Goal: Information Seeking & Learning: Learn about a topic

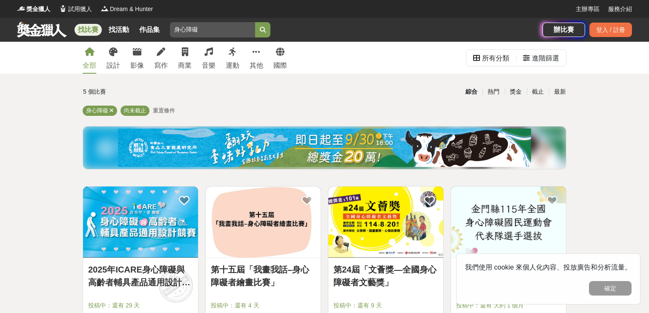
click at [264, 34] on button "submit" at bounding box center [262, 29] width 15 height 15
click at [609, 289] on button "確定" at bounding box center [610, 288] width 43 height 14
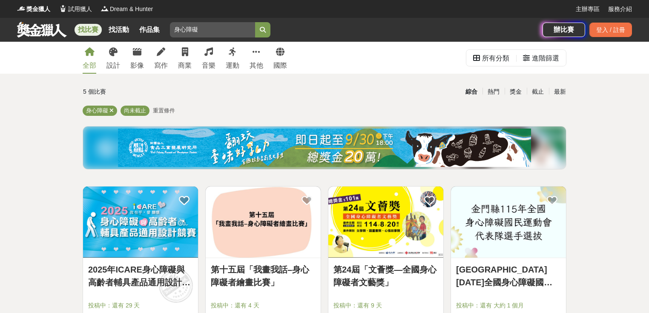
click at [267, 31] on button "submit" at bounding box center [262, 29] width 15 height 15
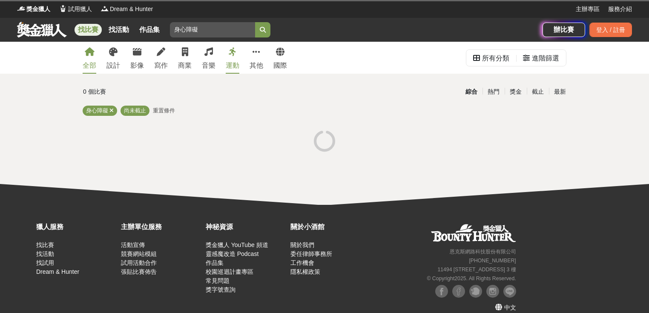
click at [95, 59] on link "全部" at bounding box center [90, 58] width 14 height 32
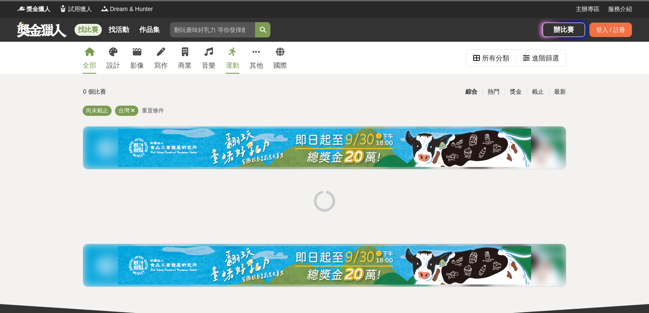
click at [199, 27] on input "身心障礙" at bounding box center [212, 29] width 85 height 15
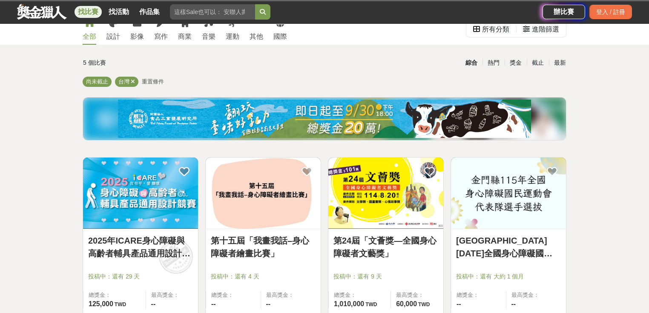
scroll to position [68, 0]
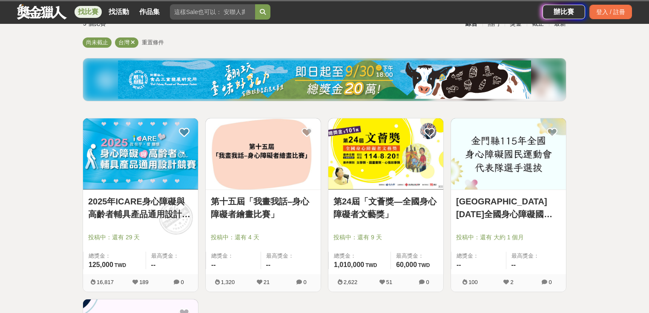
drag, startPoint x: 380, startPoint y: 152, endPoint x: 32, endPoint y: 160, distance: 348.8
click at [32, 160] on div "全部 設計 影像 寫作 商業 音樂 運動 其他 國際 所有分類 進階篩選 5 個比賽 綜合 熱門 獎金 截止 最新 尚未截止 台灣 重置條件 2025年ICA…" at bounding box center [324, 280] width 649 height 613
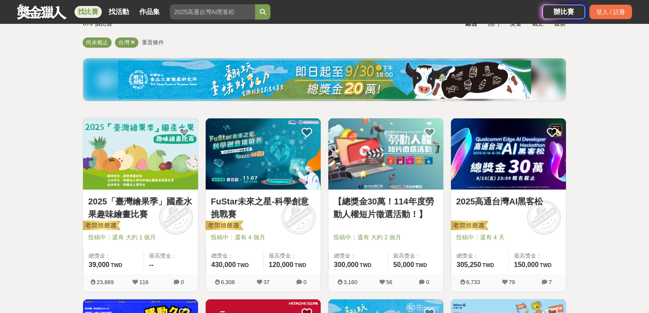
click at [213, 16] on input "search" at bounding box center [212, 11] width 85 height 15
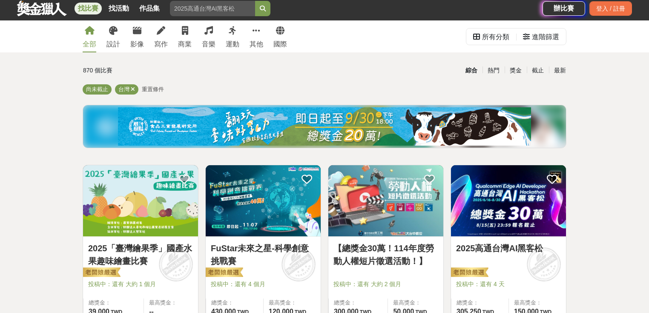
scroll to position [0, 0]
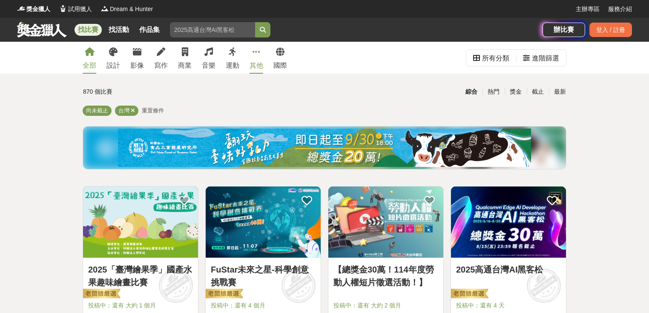
click at [258, 60] on div "其他" at bounding box center [257, 65] width 14 height 10
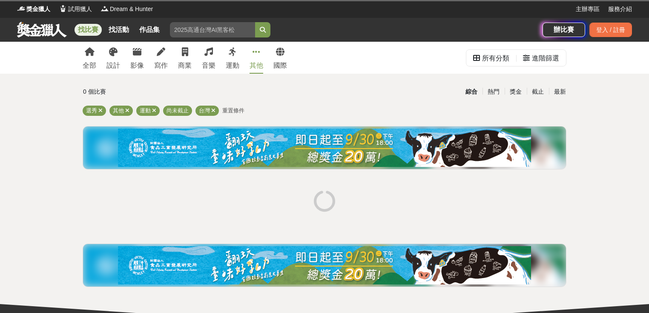
click at [216, 30] on input "search" at bounding box center [212, 29] width 85 height 15
drag, startPoint x: 240, startPoint y: 26, endPoint x: 126, endPoint y: 28, distance: 113.7
click at [152, 26] on div "找比賽 找活動 作品集" at bounding box center [279, 30] width 525 height 24
drag, startPoint x: 233, startPoint y: 26, endPoint x: 141, endPoint y: 20, distance: 92.6
click at [153, 24] on div "找比賽 找活動 作品集" at bounding box center [279, 30] width 525 height 24
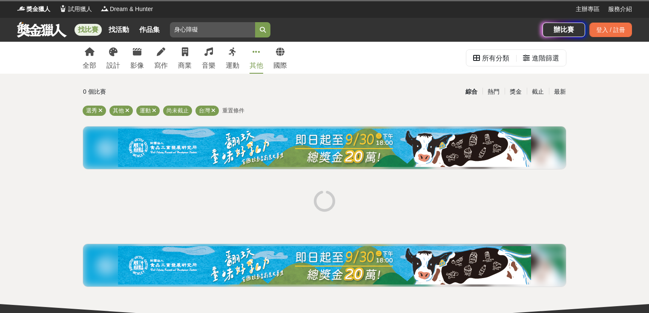
click at [267, 25] on button "submit" at bounding box center [262, 29] width 15 height 15
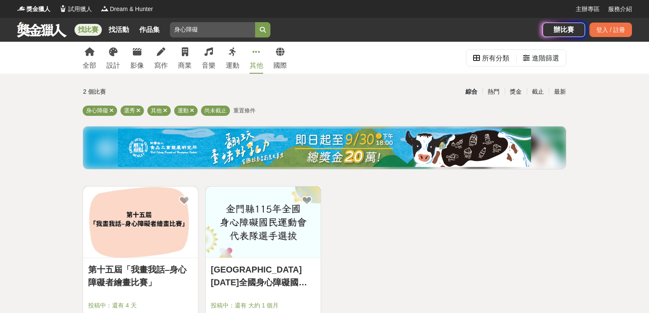
drag, startPoint x: 203, startPoint y: 31, endPoint x: 141, endPoint y: 25, distance: 62.0
click at [177, 26] on input "身心障礙" at bounding box center [212, 29] width 85 height 15
type input "身"
type input "舞"
type input "舞蹈"
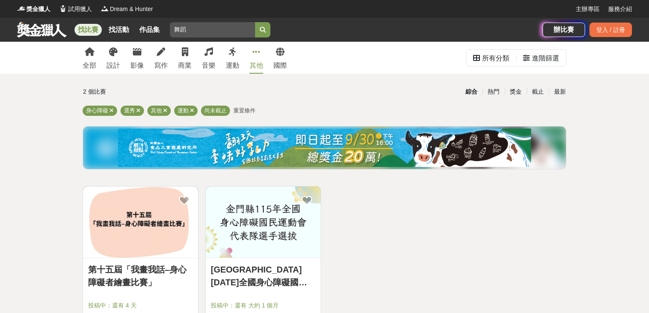
click at [269, 36] on button "submit" at bounding box center [262, 29] width 15 height 15
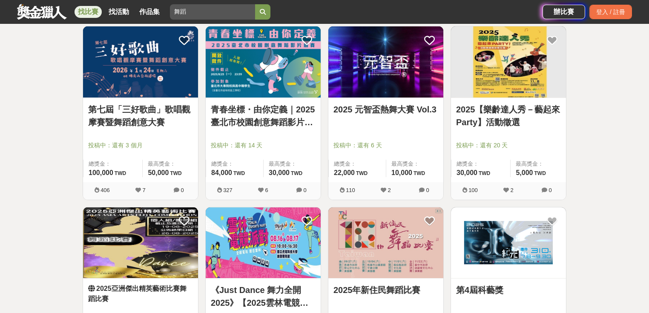
scroll to position [204, 0]
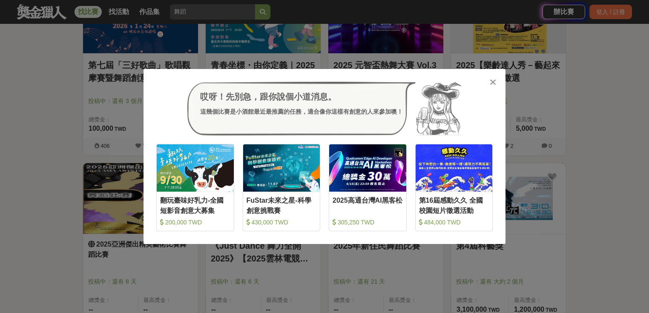
click at [497, 77] on div "哎呀！先別急，跟你說個小道消息。 這幾個比賽是小酒館最近最推薦的任務，適合像你這樣有創意的人來參加噢！ 收藏 翻玩臺味好乳力-全國短影音創意大募集 200,0…" at bounding box center [324, 156] width 362 height 175
click at [493, 82] on icon at bounding box center [493, 82] width 6 height 9
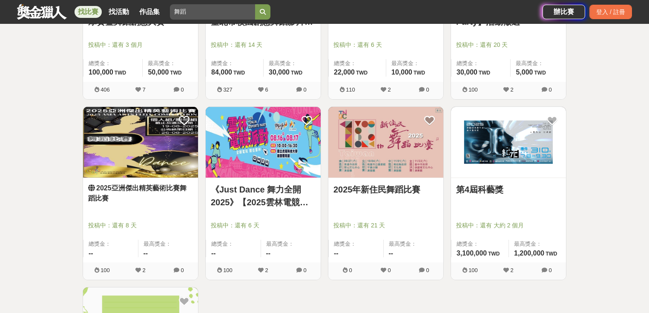
scroll to position [272, 0]
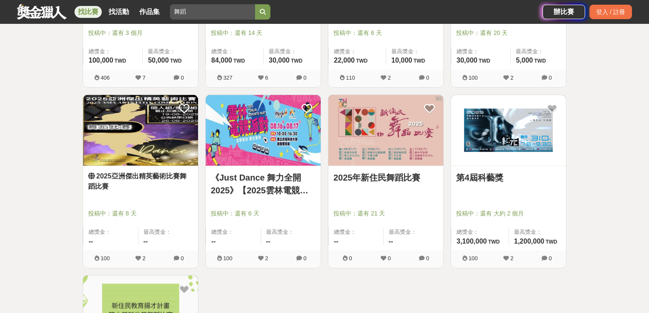
click at [501, 146] on img at bounding box center [508, 130] width 115 height 71
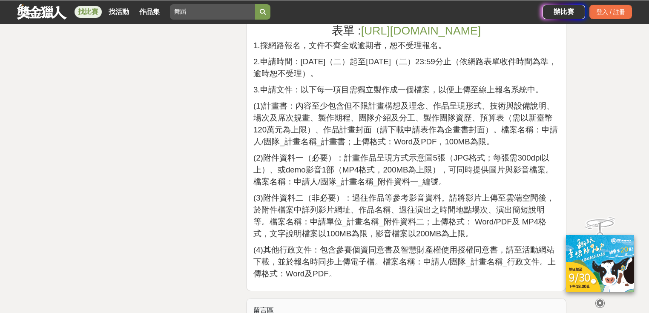
scroll to position [1158, 0]
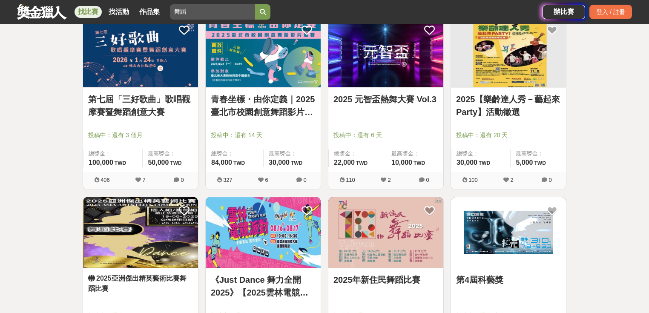
scroll to position [102, 0]
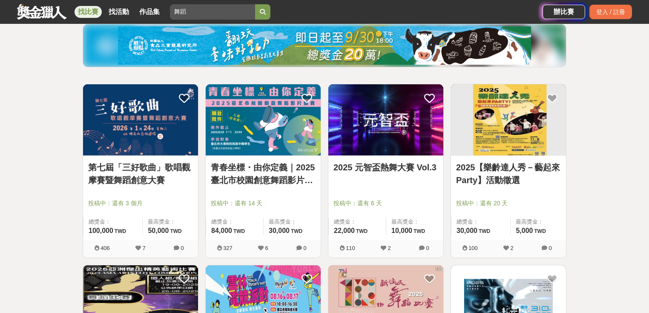
click at [490, 125] on img at bounding box center [508, 119] width 115 height 71
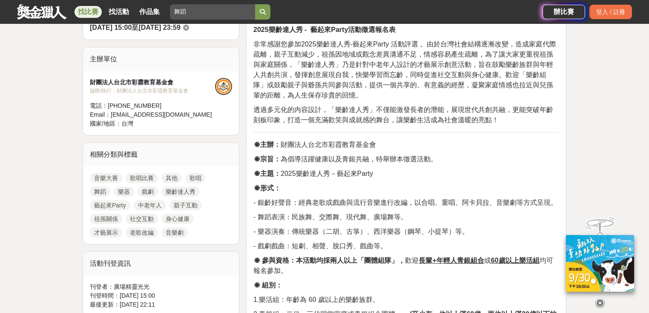
scroll to position [307, 0]
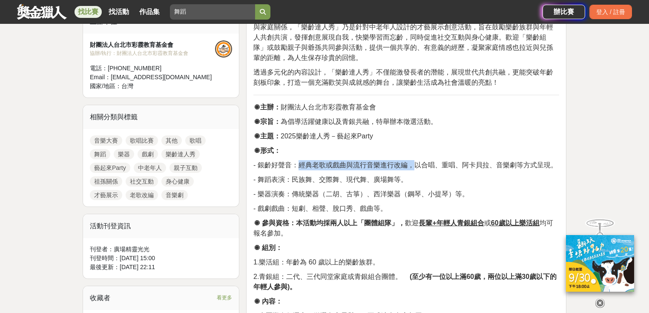
drag, startPoint x: 296, startPoint y: 163, endPoint x: 417, endPoint y: 166, distance: 120.5
click at [416, 166] on span "- 銀齡好聲音：經典老歌或戲曲與流行音樂進行改編，以合唱、重唱、阿卡貝拉、音樂劇等方式呈現。" at bounding box center [405, 164] width 304 height 7
click at [395, 244] on p "⦿ 組別：" at bounding box center [406, 248] width 306 height 10
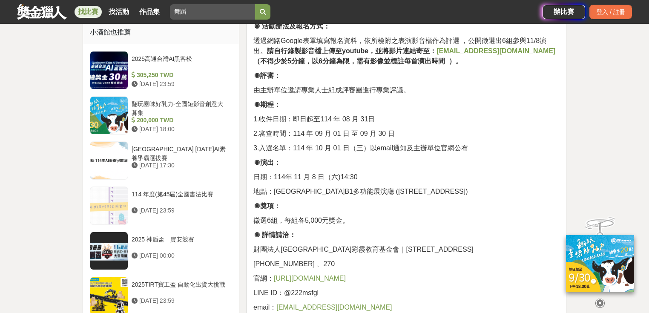
scroll to position [681, 0]
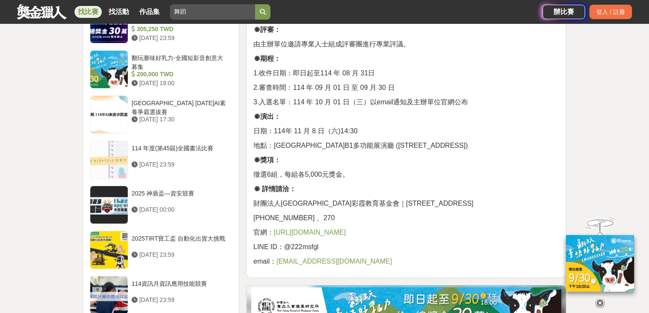
click at [346, 233] on span "[URL][DOMAIN_NAME]" at bounding box center [310, 232] width 72 height 7
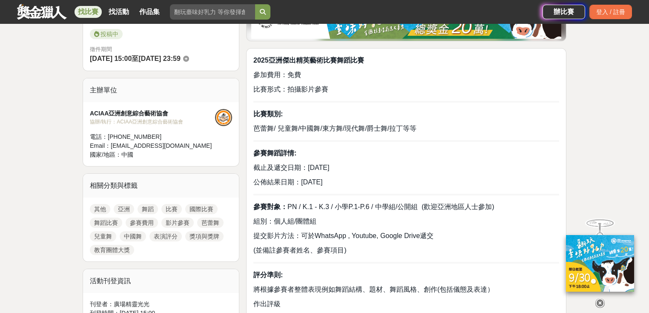
scroll to position [204, 0]
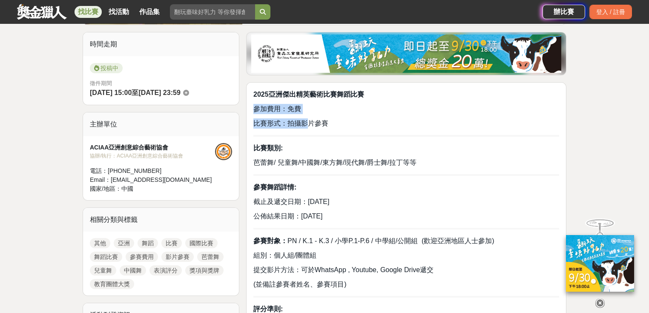
drag, startPoint x: 257, startPoint y: 112, endPoint x: 308, endPoint y: 115, distance: 51.1
click at [385, 127] on p "比賽形式：拍攝影片參賽" at bounding box center [406, 123] width 306 height 10
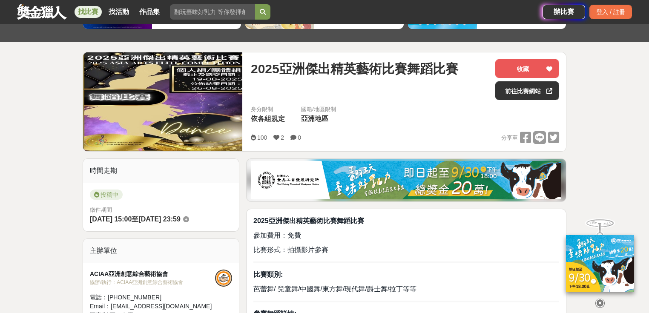
scroll to position [68, 0]
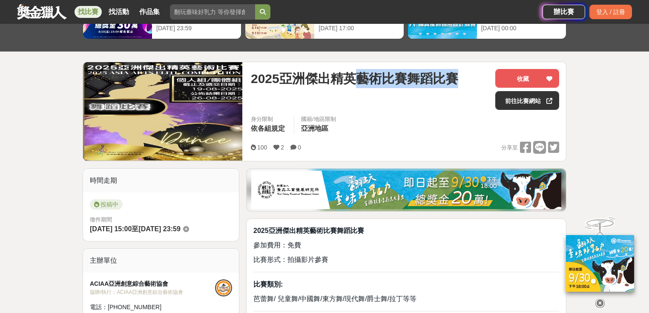
drag, startPoint x: 467, startPoint y: 77, endPoint x: 361, endPoint y: 78, distance: 106.0
click at [361, 78] on div "2025亞洲傑出精英藝術比賽舞蹈比賽" at bounding box center [370, 78] width 238 height 19
click at [543, 106] on link "前往比賽網站" at bounding box center [527, 100] width 64 height 19
click at [436, 127] on div "身分限制 依各組規定 國籍/地區限制 亞洲地區" at bounding box center [405, 127] width 322 height 24
drag, startPoint x: 466, startPoint y: 74, endPoint x: 250, endPoint y: 75, distance: 215.9
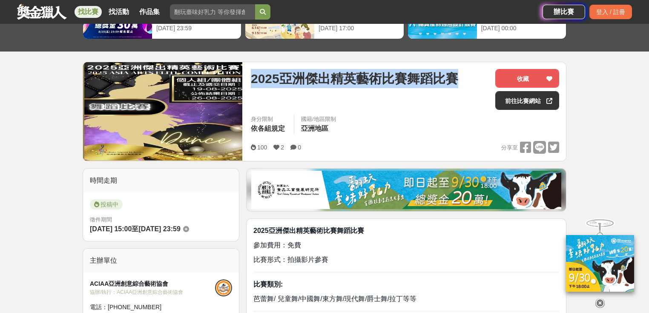
click at [250, 75] on div "2025亞洲傑出精英藝術比賽舞蹈比賽 收藏 前往比賽網站 身分限制 依各組規定 國籍/地區限制 亞洲地區 100 2 0 分享至 收藏 前往比賽網站" at bounding box center [405, 111] width 322 height 99
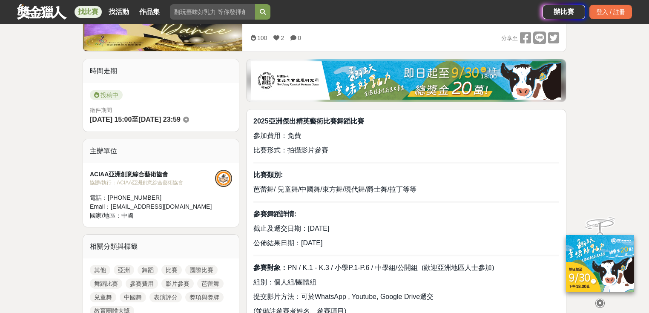
scroll to position [170, 0]
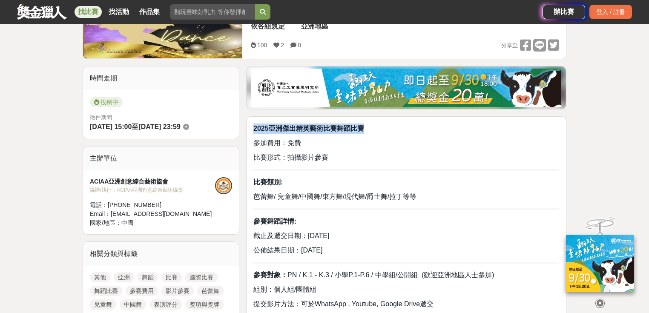
drag, startPoint x: 368, startPoint y: 128, endPoint x: 252, endPoint y: 126, distance: 115.4
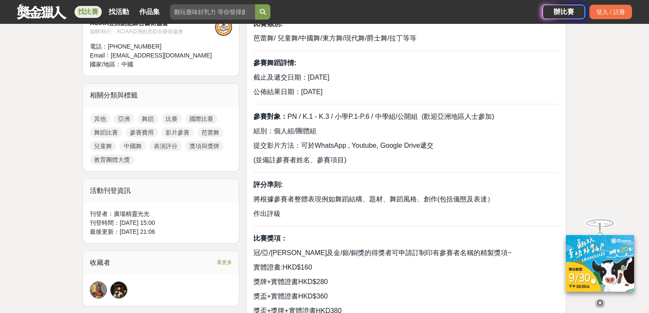
scroll to position [341, 0]
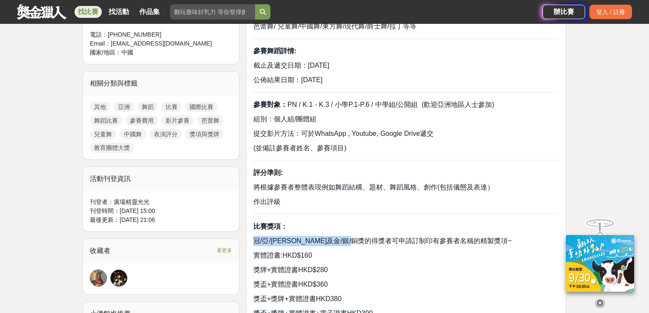
drag, startPoint x: 255, startPoint y: 238, endPoint x: 388, endPoint y: 240, distance: 132.9
click at [388, 240] on span "冠/亞/季軍及金/銀/銅獎的得獎者可申請訂制印有參賽者名稱的精製獎項~" at bounding box center [382, 240] width 258 height 7
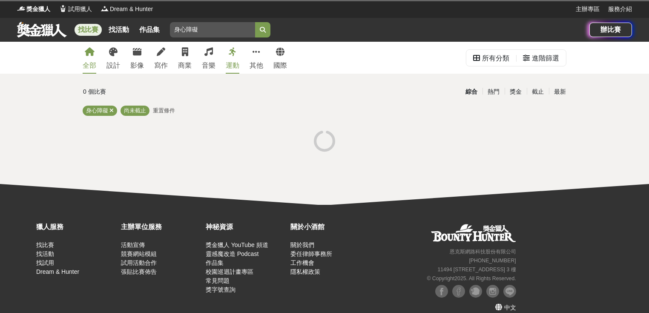
click at [198, 32] on input "身心障礙" at bounding box center [212, 29] width 85 height 15
drag, startPoint x: 204, startPoint y: 30, endPoint x: 145, endPoint y: 31, distance: 58.8
click at [145, 31] on div "找比賽 找活動 作品集 身心障礙" at bounding box center [303, 30] width 572 height 24
type input "j"
click at [255, 22] on button "submit" at bounding box center [262, 29] width 15 height 15
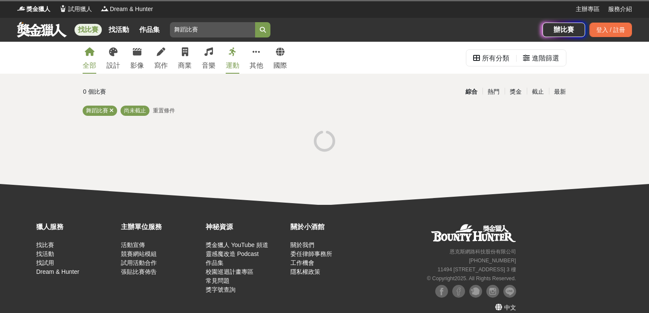
drag, startPoint x: 204, startPoint y: 37, endPoint x: 188, endPoint y: 29, distance: 18.7
click at [188, 29] on div "找比賽 找活動 作品集 舞蹈比賽" at bounding box center [279, 30] width 525 height 24
drag, startPoint x: 198, startPoint y: 30, endPoint x: 187, endPoint y: 29, distance: 10.2
click at [187, 29] on input "舞蹈比賽" at bounding box center [212, 29] width 85 height 15
type input "舞蹈"
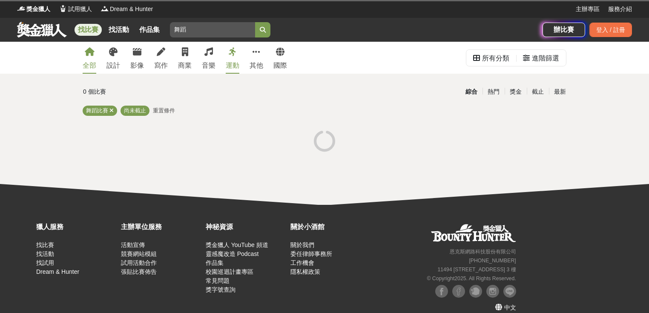
click at [264, 26] on button "submit" at bounding box center [262, 29] width 15 height 15
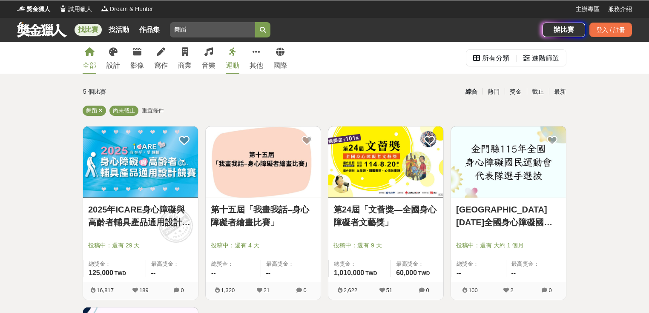
click at [189, 30] on input "舞蹈" at bounding box center [212, 29] width 85 height 15
click at [258, 29] on button "submit" at bounding box center [262, 29] width 15 height 15
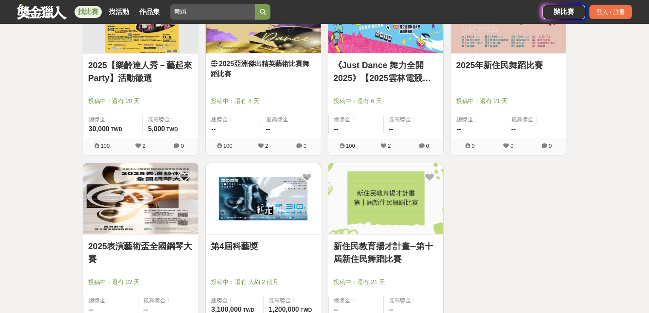
scroll to position [341, 0]
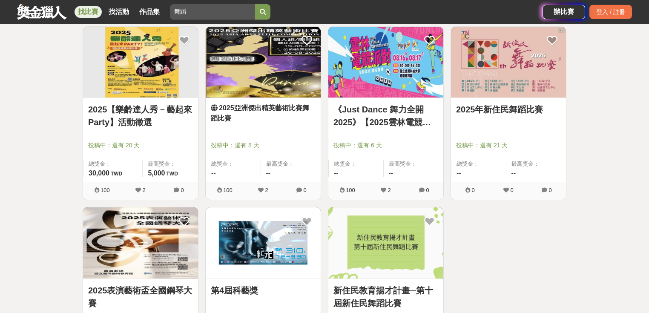
click at [146, 112] on link "2025【樂齡達人秀－藝起來Party】活動徵選" at bounding box center [140, 116] width 105 height 26
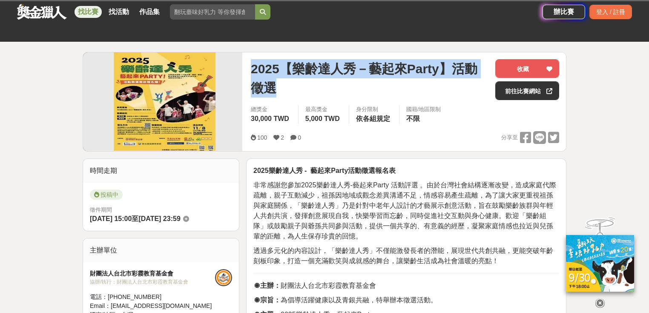
drag, startPoint x: 255, startPoint y: 66, endPoint x: 300, endPoint y: 91, distance: 51.5
click at [300, 91] on div "2025【樂齡達人秀－藝起來Party】活動徵選 收藏 前往比賽網站 總獎金 30,000 TWD 最高獎金 5,000 TWD 身分限制 依各組規定 國籍/…" at bounding box center [405, 101] width 322 height 99
